Goal: Transaction & Acquisition: Purchase product/service

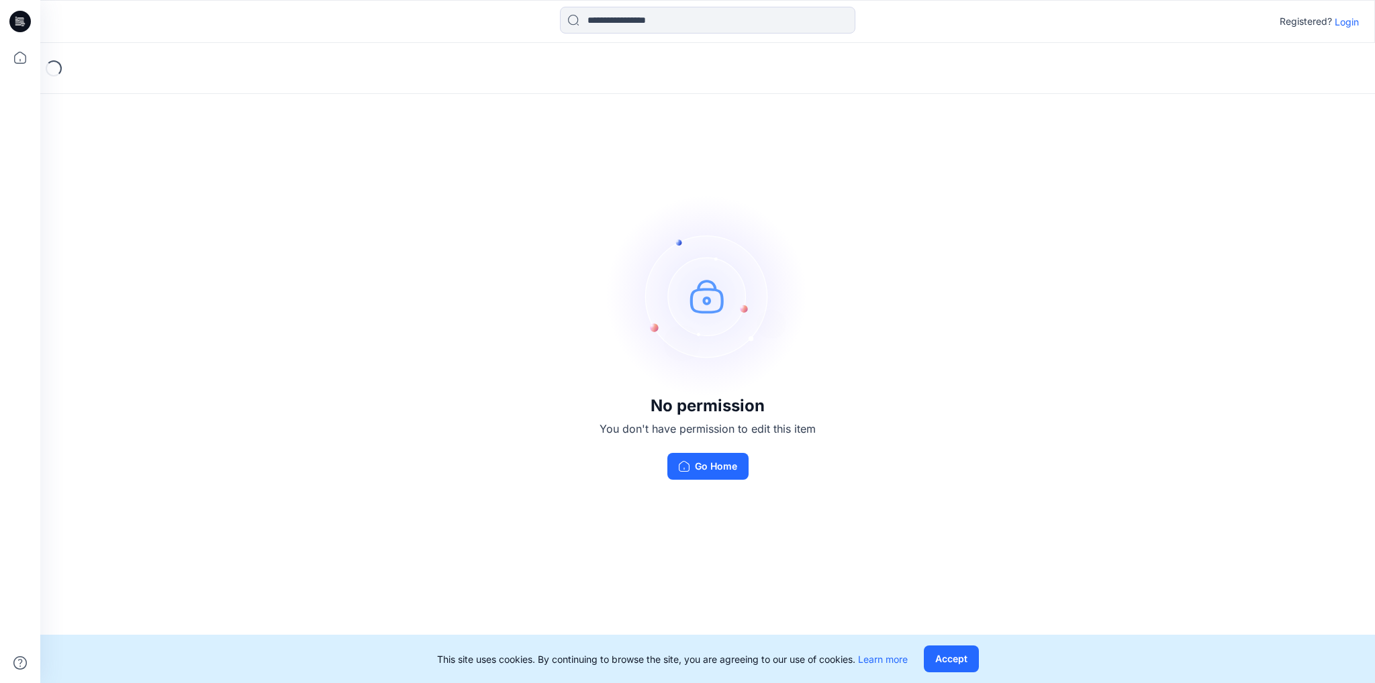
click at [1345, 20] on p "Login" at bounding box center [1347, 22] width 24 height 14
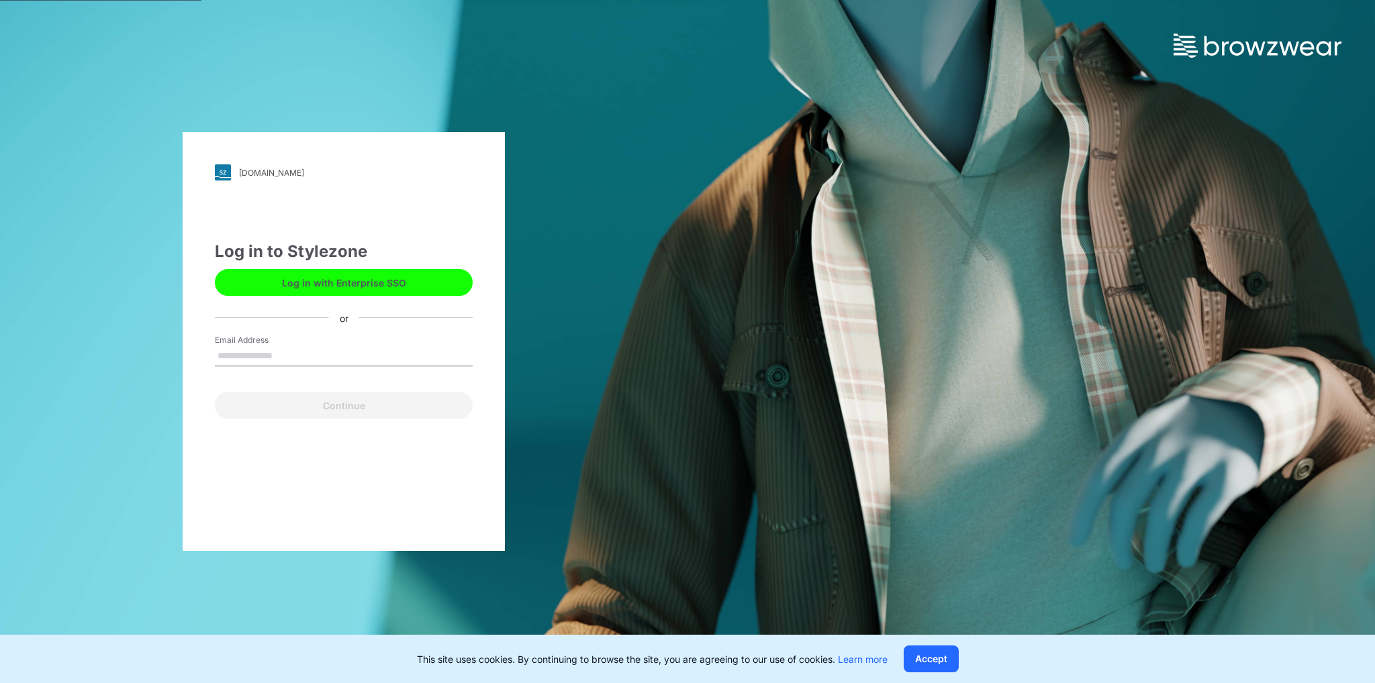
click at [387, 362] on input "Email Address" at bounding box center [344, 356] width 258 height 20
type input "**********"
click at [342, 404] on button "Continue" at bounding box center [344, 405] width 258 height 27
